Goal: Task Accomplishment & Management: Use online tool/utility

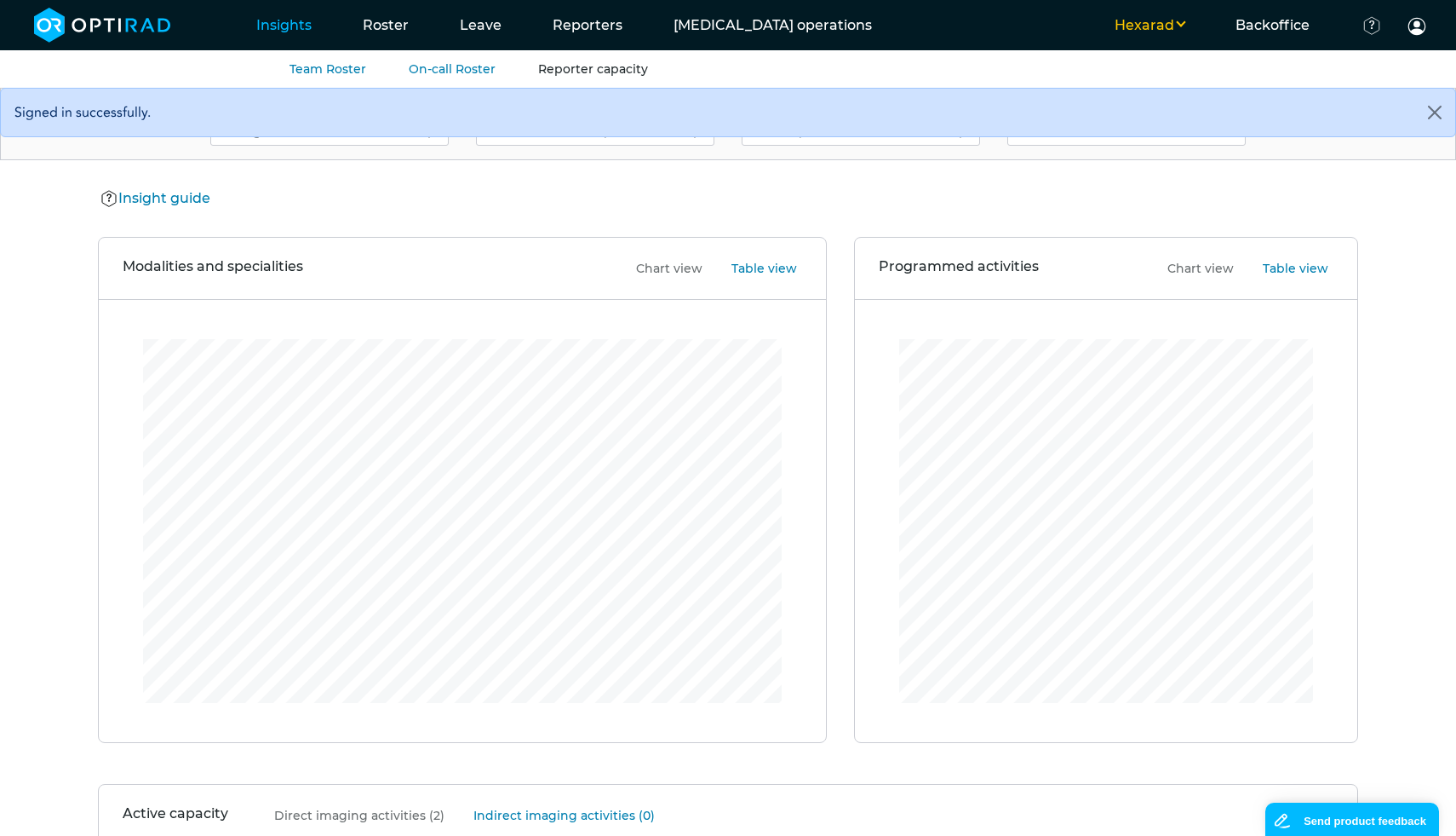
click at [571, 76] on link "Reporter capacity" at bounding box center [593, 69] width 110 height 15
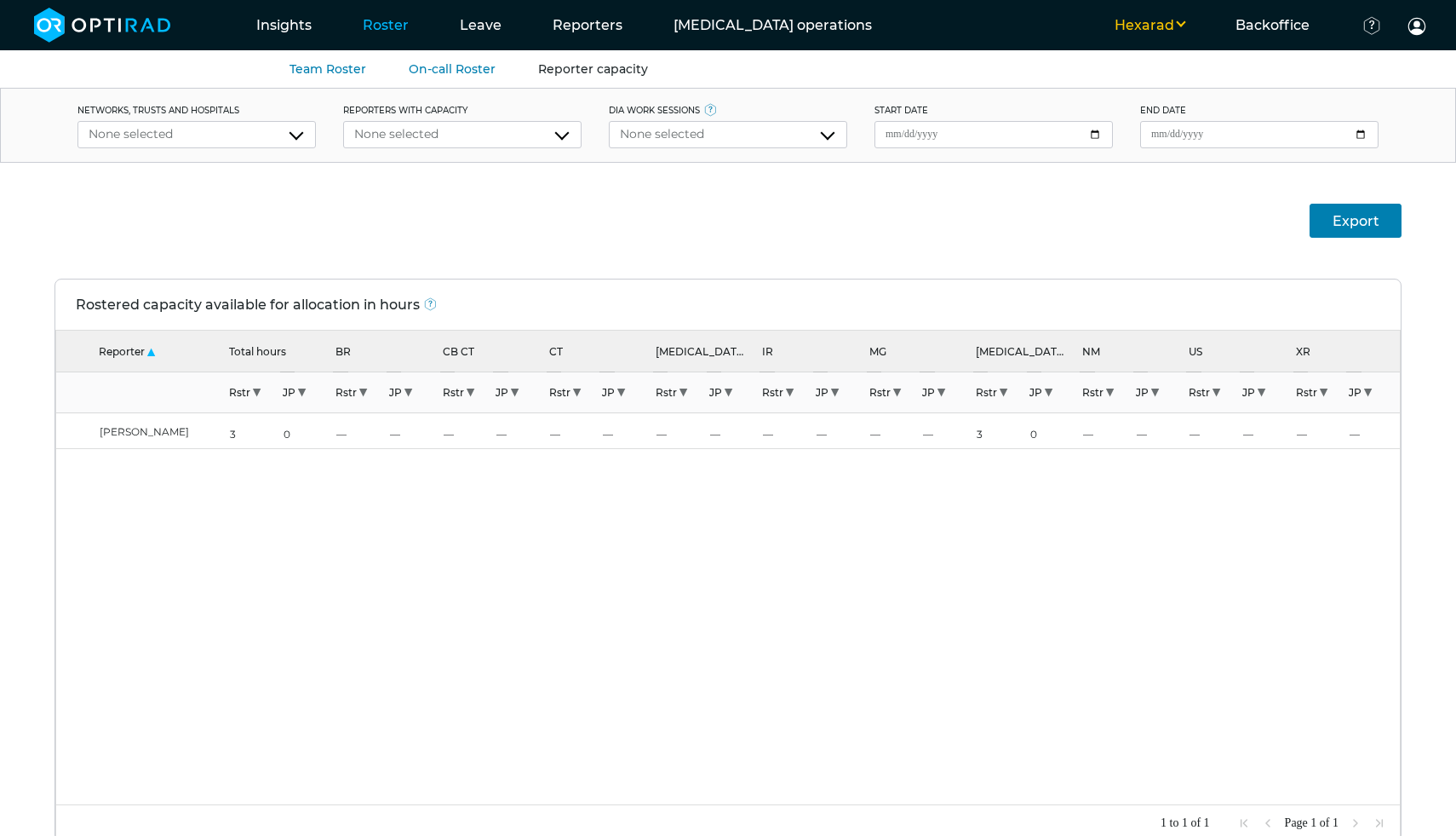
click at [708, 137] on div "None selected" at bounding box center [728, 134] width 217 height 18
click at [1137, 30] on button "Hexarad" at bounding box center [1150, 25] width 121 height 20
click at [1134, 65] on button "MSE" at bounding box center [1133, 54] width 152 height 31
click at [745, 140] on div "None selected" at bounding box center [728, 134] width 217 height 18
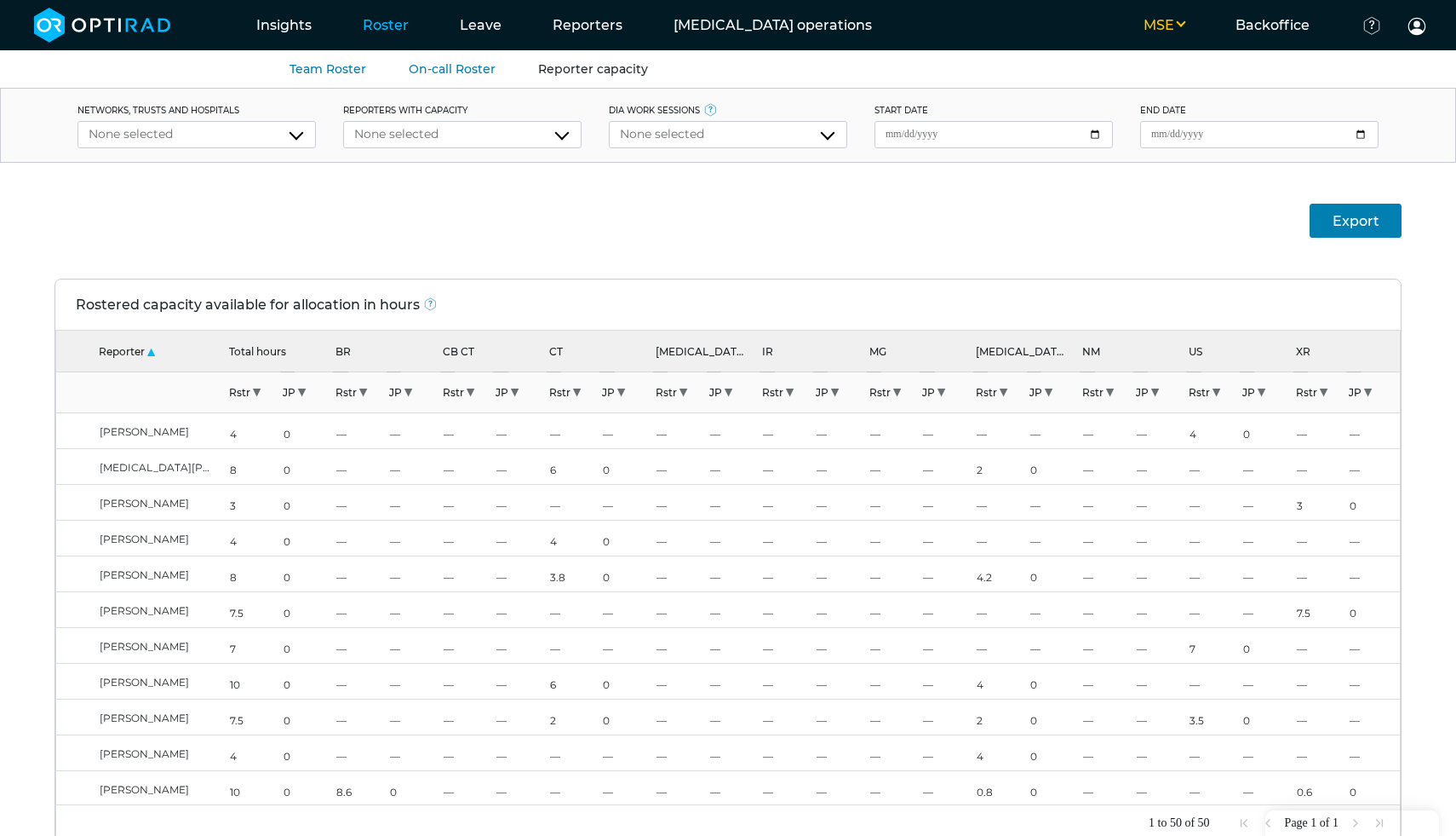
click at [756, 135] on div "None selected" at bounding box center [728, 134] width 217 height 18
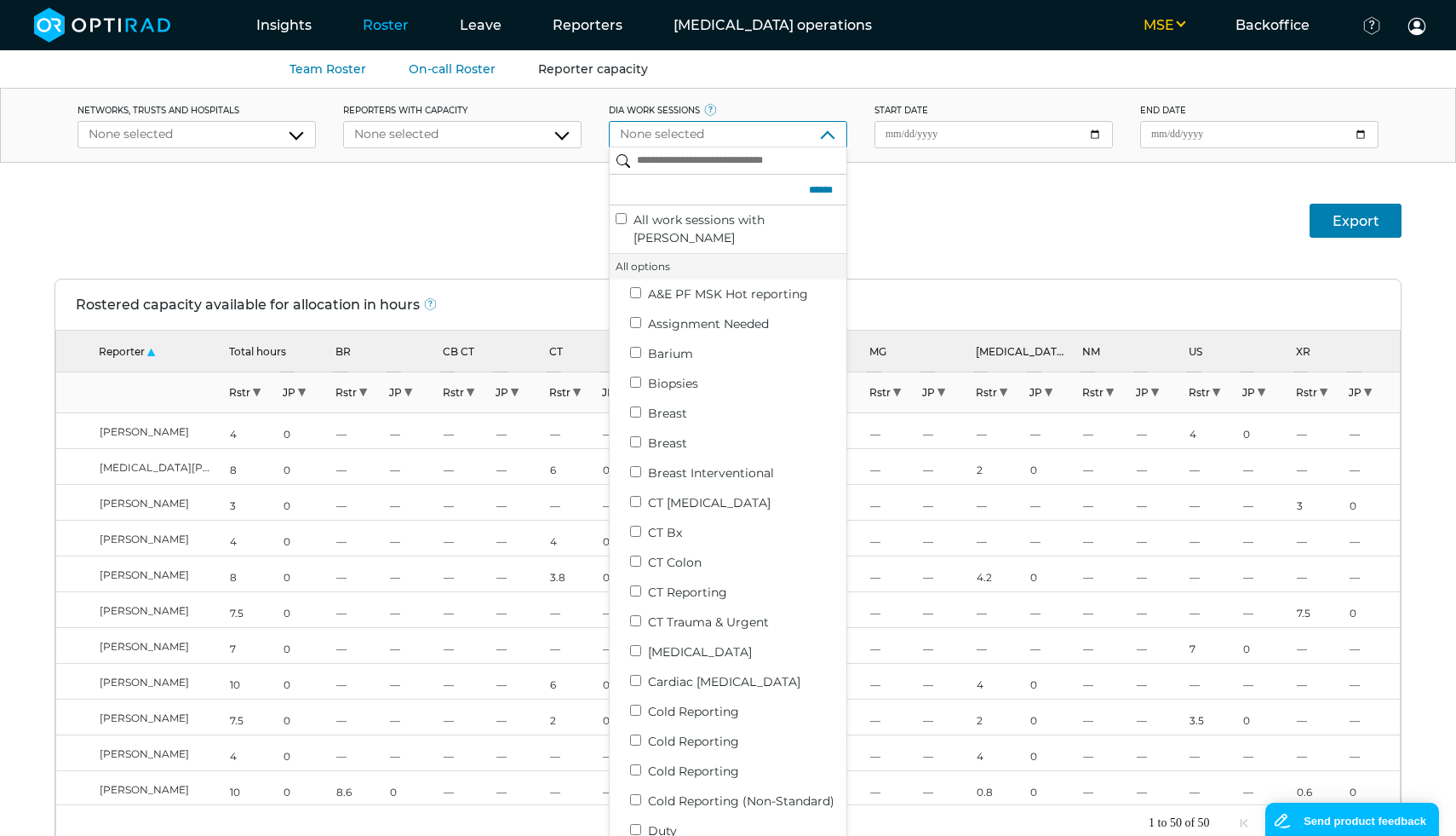
click at [800, 126] on div "None selected" at bounding box center [728, 134] width 217 height 18
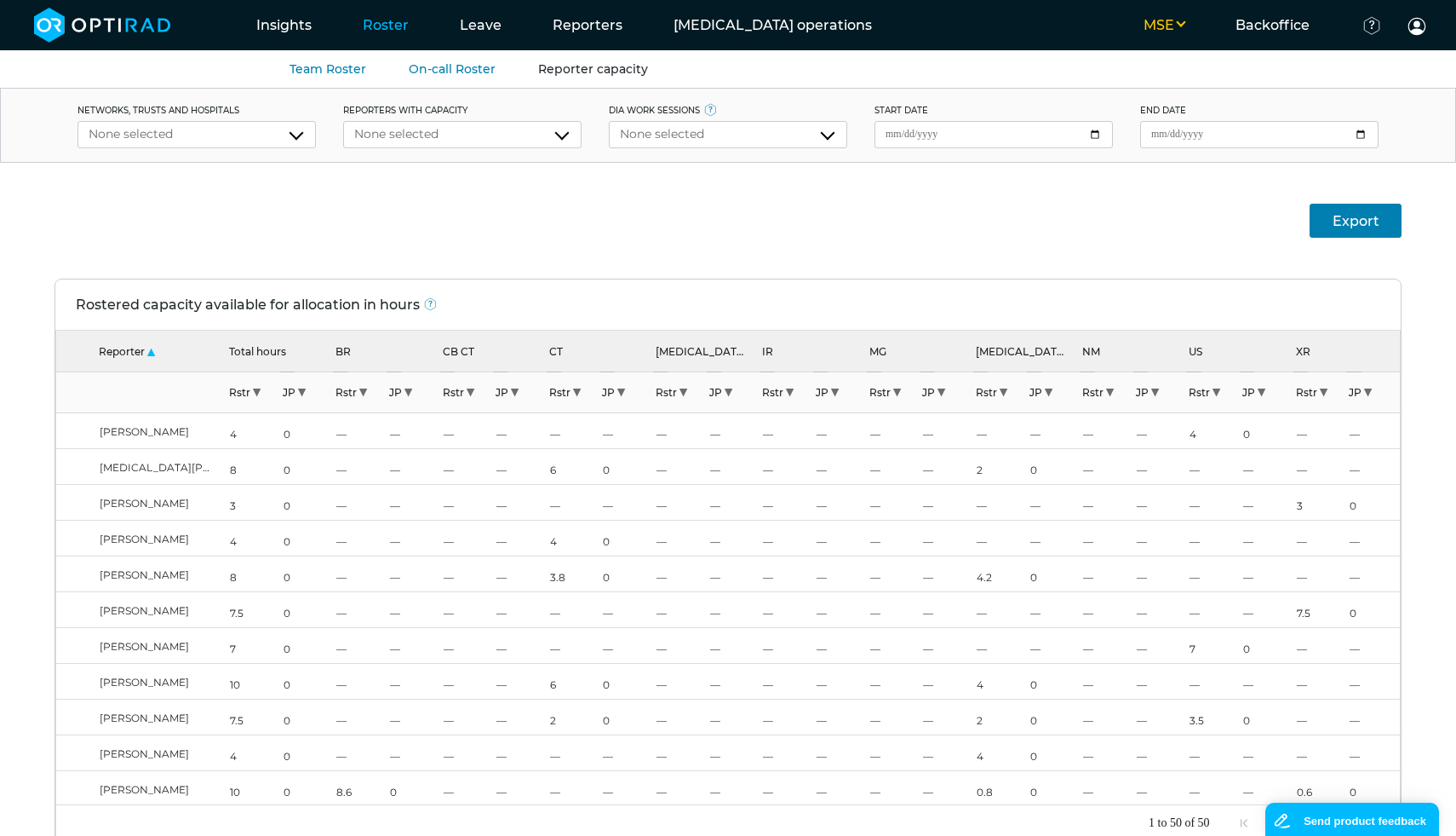
click at [750, 218] on div "Export" at bounding box center [728, 221] width 1456 height 116
click at [1149, 5] on ul "MSE [GEOGRAPHIC_DATA] WHTH UHD [GEOGRAPHIC_DATA] Backoffice Client set-up Users…" at bounding box center [1175, 25] width 556 height 50
click at [1150, 13] on ul "MSE [GEOGRAPHIC_DATA] WHTH UHD [GEOGRAPHIC_DATA] Backoffice Client set-up Users…" at bounding box center [1175, 25] width 556 height 50
click at [1150, 26] on button "MSE" at bounding box center [1164, 25] width 92 height 20
click at [1145, 117] on button "UHD" at bounding box center [1133, 115] width 152 height 31
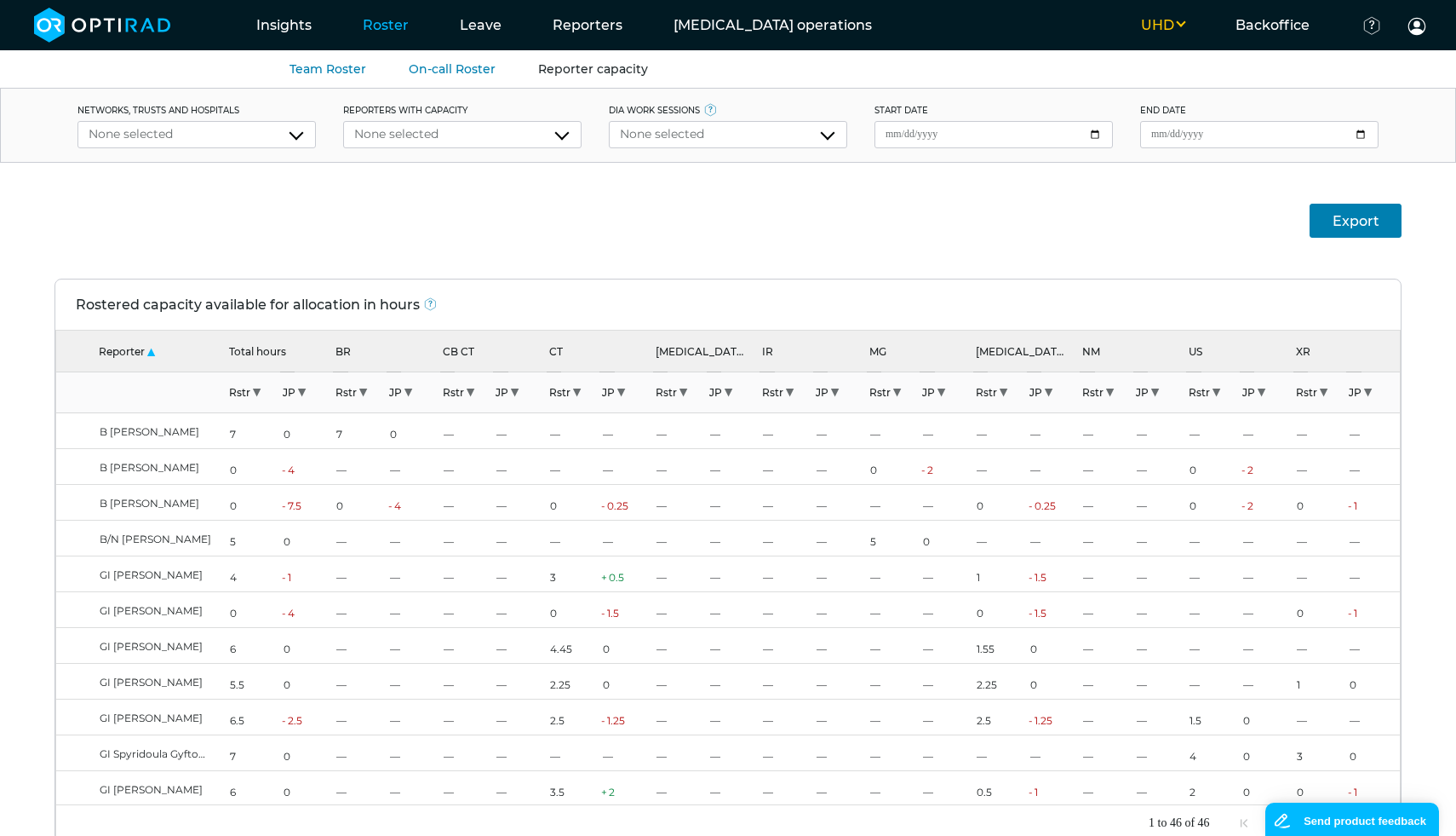
click at [796, 147] on div "None selected" at bounding box center [728, 135] width 239 height 27
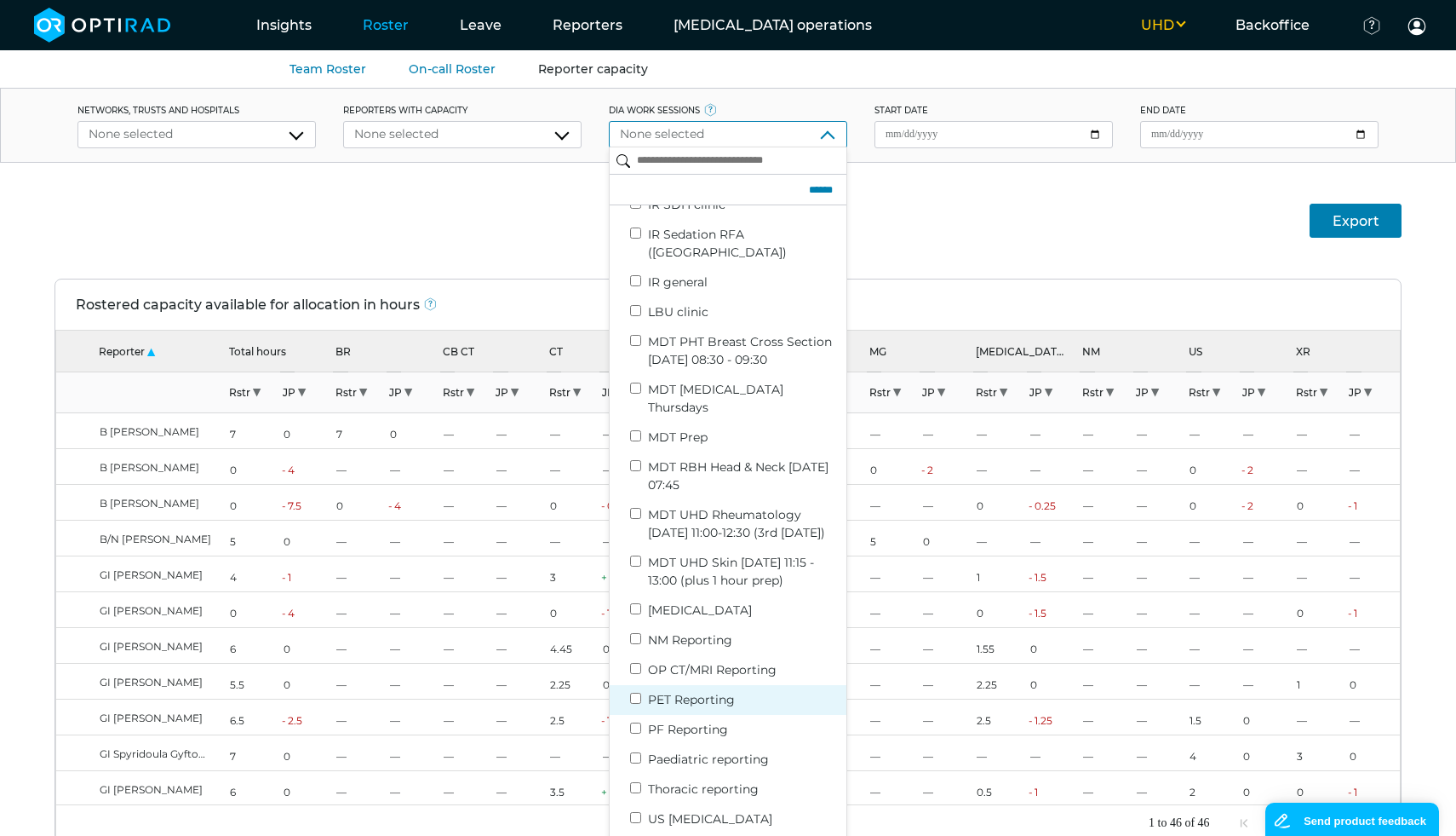
scroll to position [23, 0]
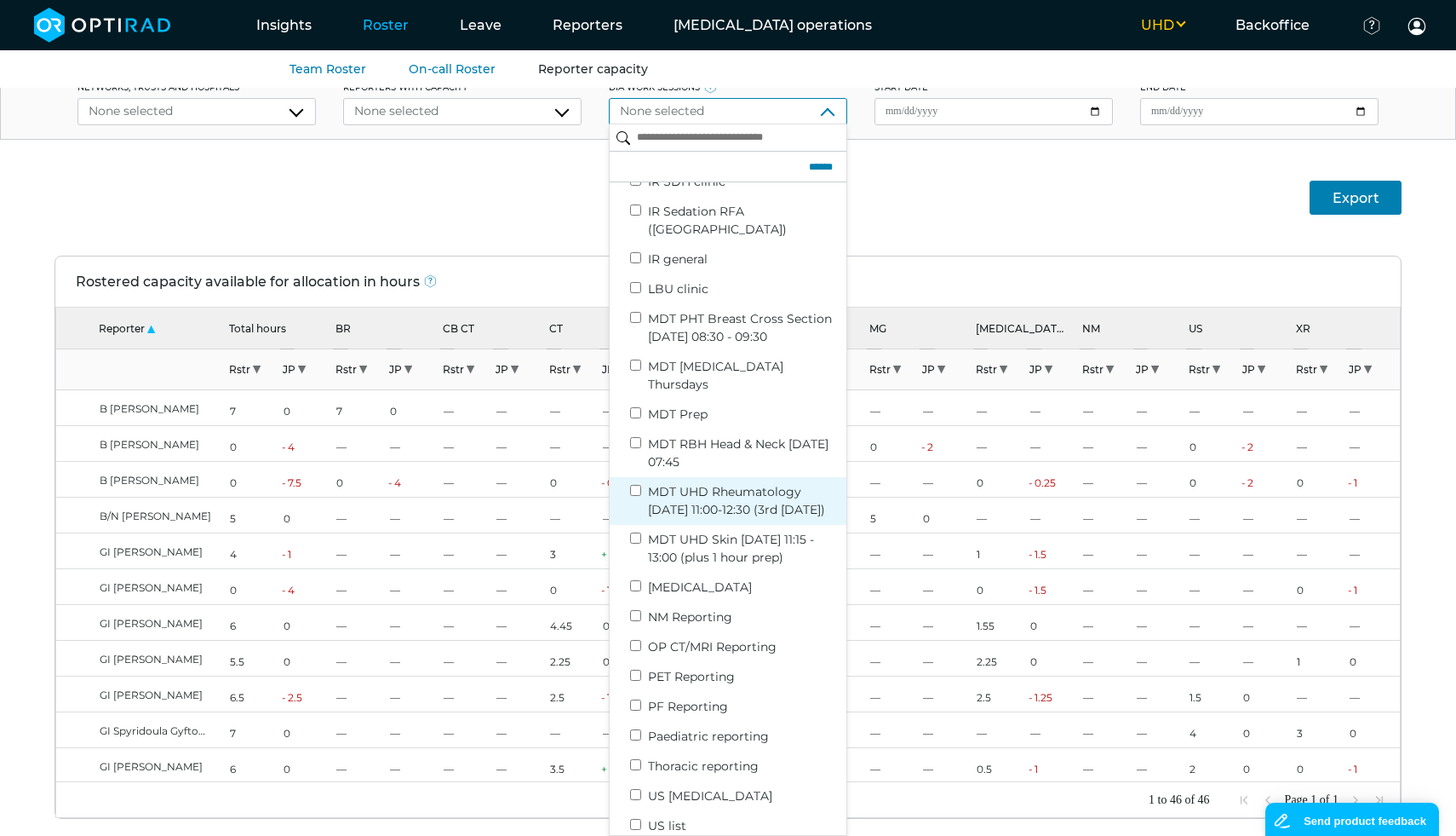
click at [774, 483] on label "MDT UHD Rheumatology Tuesday 11:00-12:30 (3rd Tuesday)" at bounding box center [744, 500] width 193 height 36
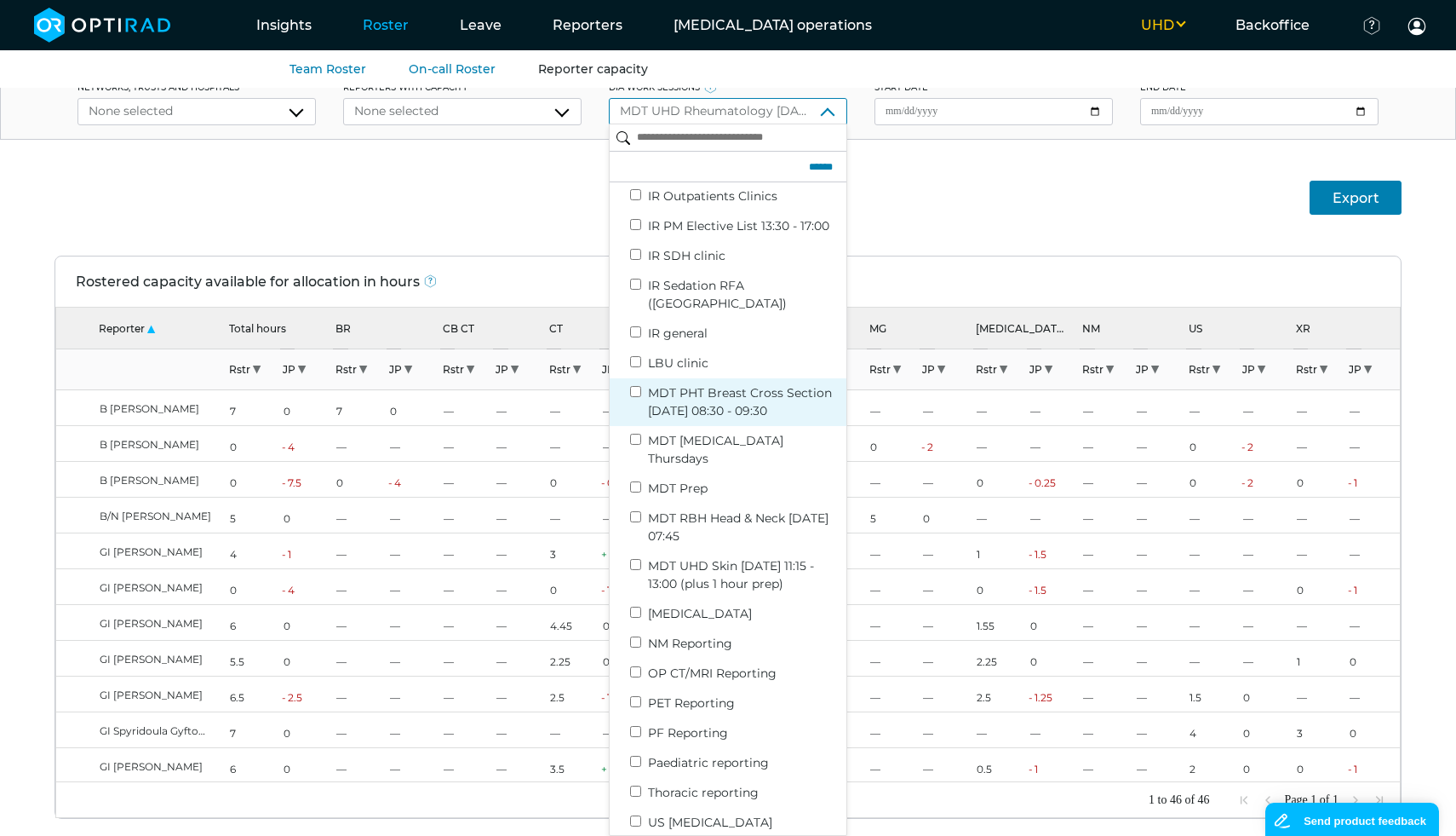
click at [793, 384] on label "MDT PHT Breast Cross Section Monday 08:30 - 09:30" at bounding box center [744, 402] width 193 height 36
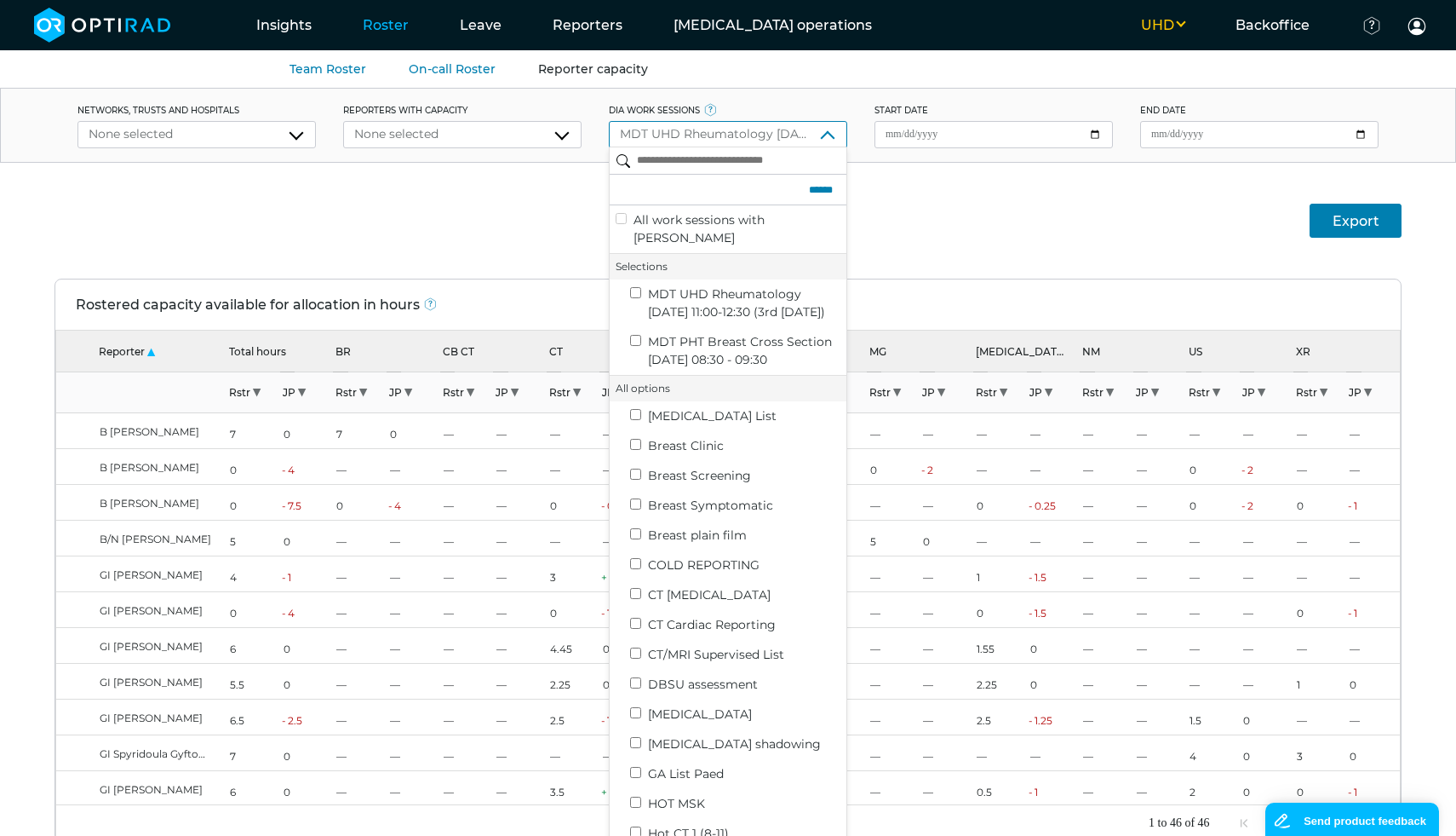
scroll to position [0, 0]
click at [404, 199] on div "Export" at bounding box center [728, 221] width 1456 height 116
